Goal: Task Accomplishment & Management: Manage account settings

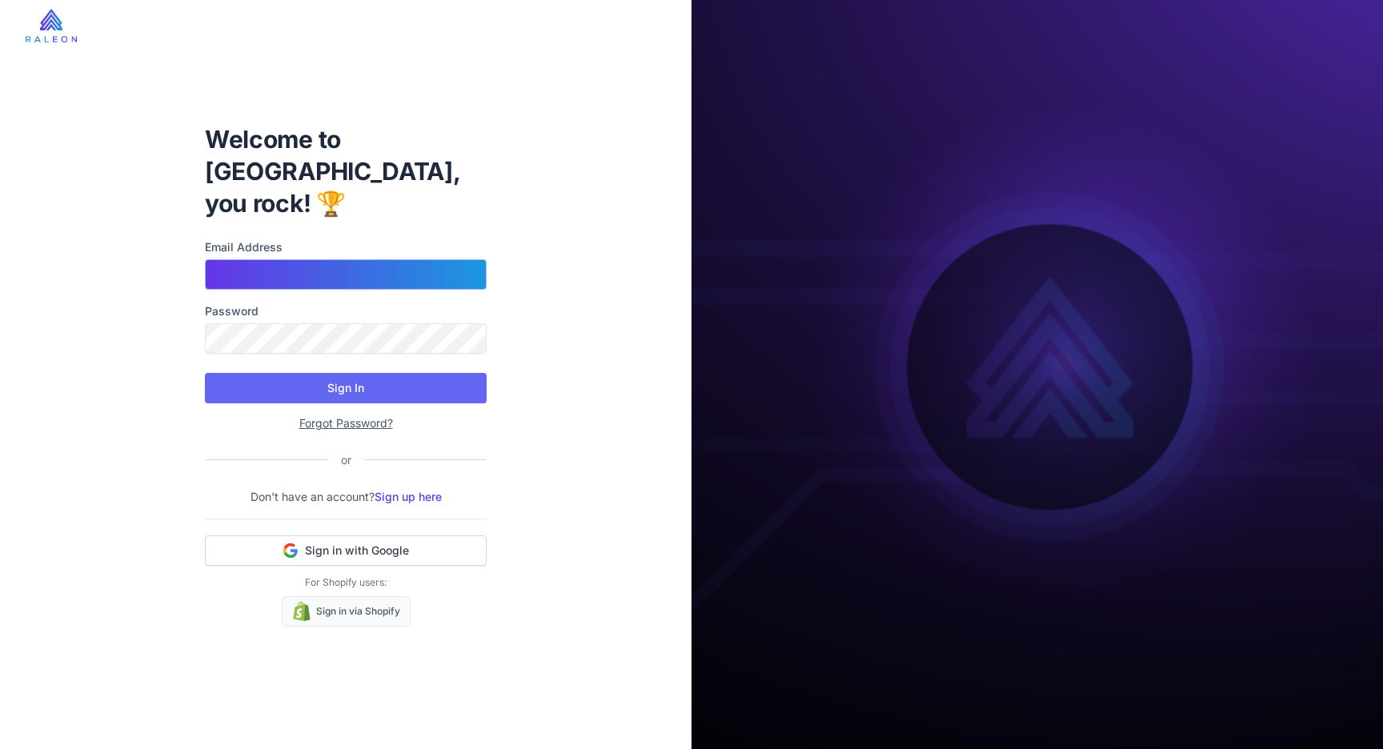
type input "**********"
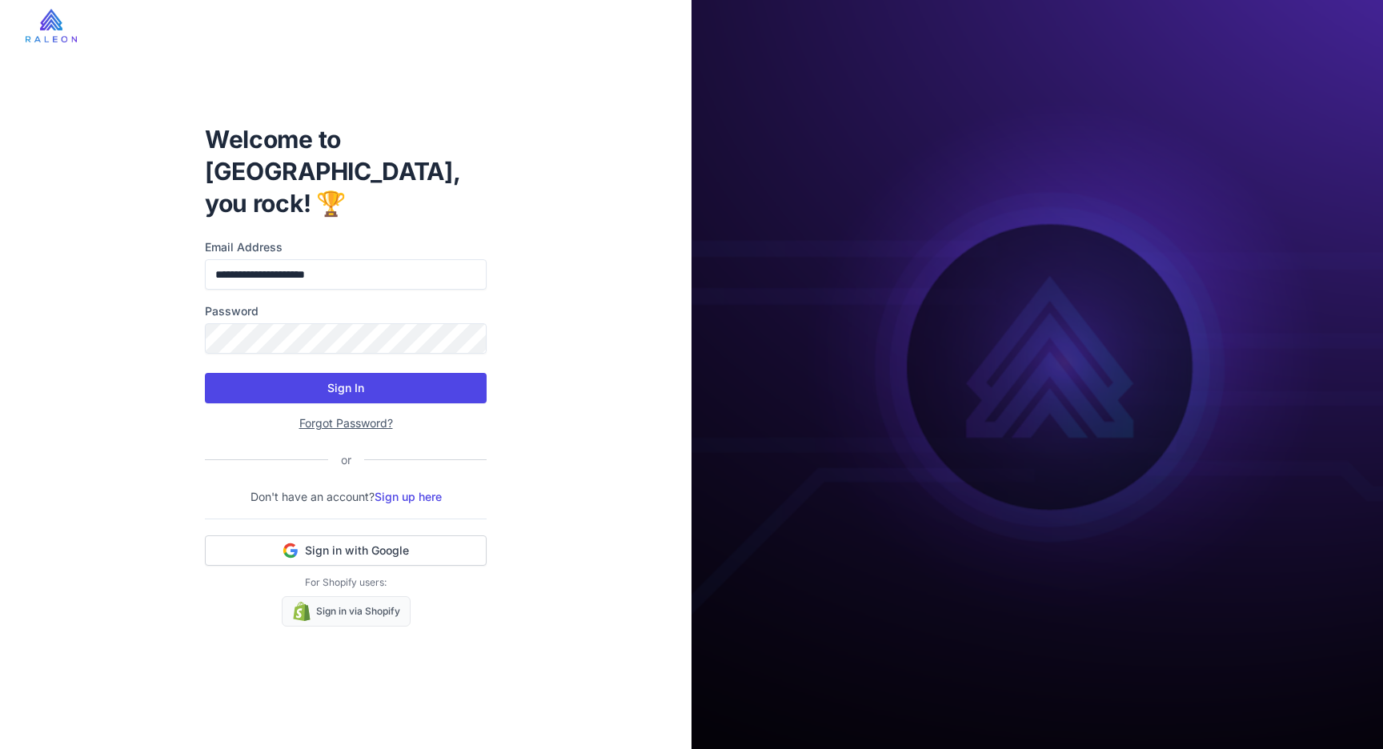
click at [395, 373] on button "Sign In" at bounding box center [346, 388] width 282 height 30
